Goal: Task Accomplishment & Management: Use online tool/utility

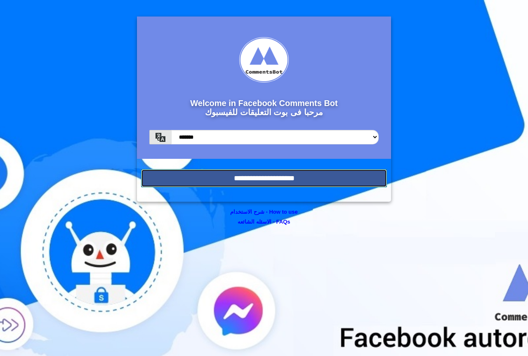
click at [237, 185] on input "**********" at bounding box center [264, 178] width 246 height 18
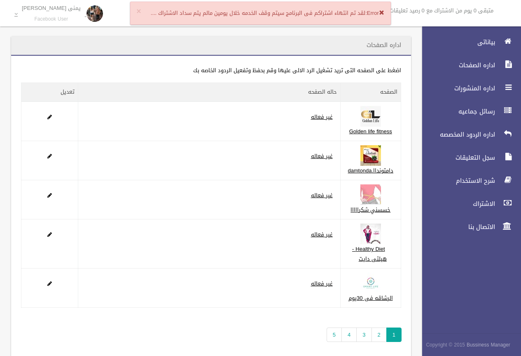
click at [383, 12] on span at bounding box center [381, 12] width 5 height 5
click at [464, 110] on span "رسائل جماعيه" at bounding box center [456, 111] width 82 height 8
